Goal: Find specific page/section

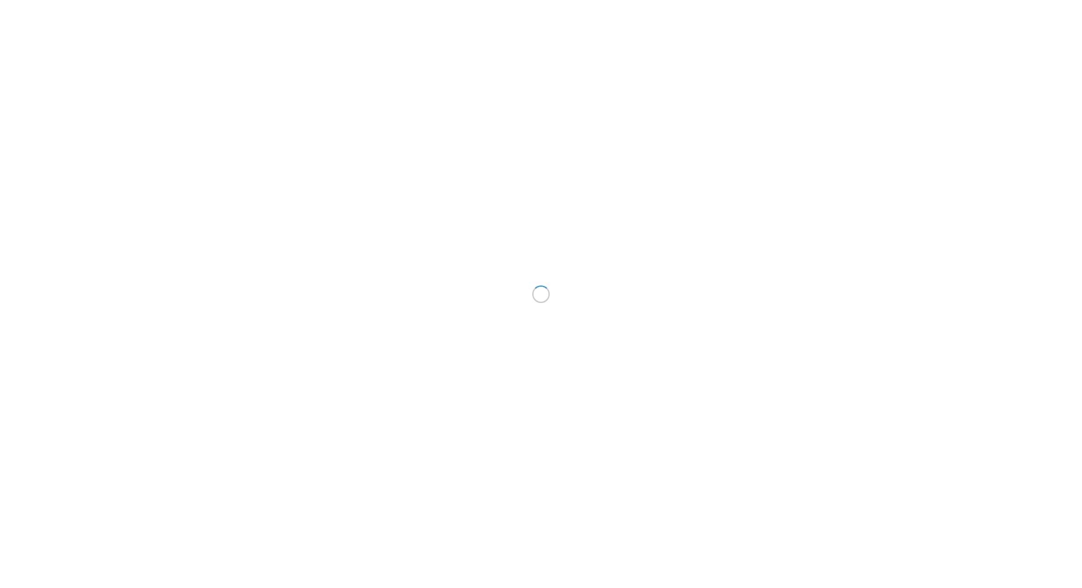
drag, startPoint x: 1014, startPoint y: 18, endPoint x: 524, endPoint y: 125, distance: 501.1
click at [524, 125] on div at bounding box center [541, 294] width 1082 height 588
click at [11, 0] on div at bounding box center [541, 294] width 1082 height 588
